Goal: Complete application form: Complete application form

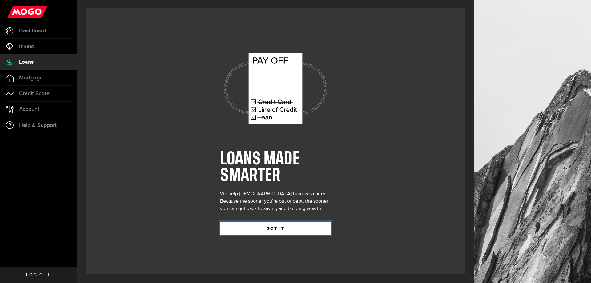
drag, startPoint x: 286, startPoint y: 232, endPoint x: 274, endPoint y: 241, distance: 15.0
click at [286, 232] on button "GOT IT" at bounding box center [275, 228] width 111 height 13
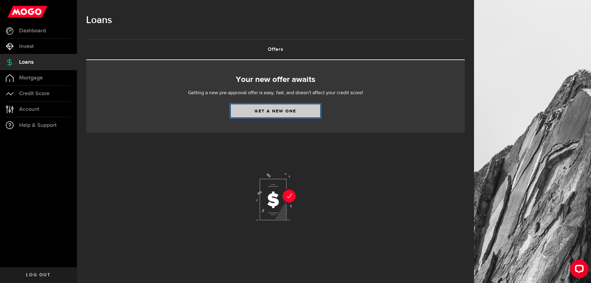
click at [260, 113] on link "Get a new one" at bounding box center [275, 110] width 89 height 13
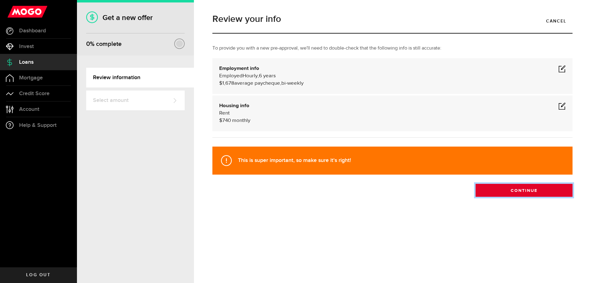
click at [515, 193] on button "Continue" at bounding box center [523, 190] width 97 height 13
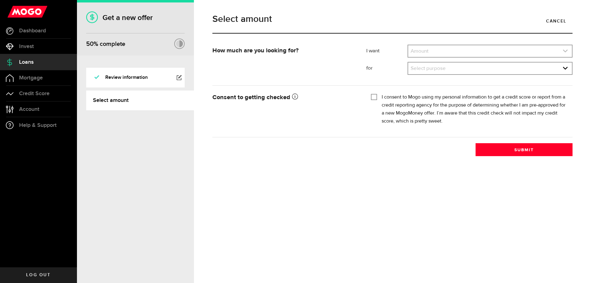
click at [563, 57] on link "expand select" at bounding box center [490, 51] width 164 height 12
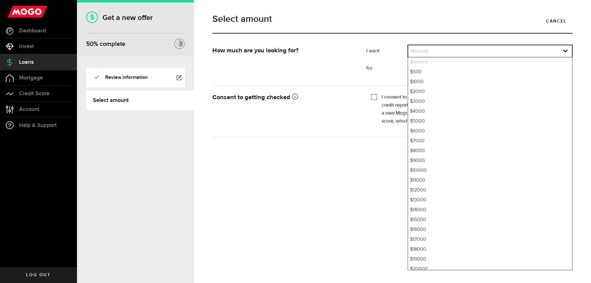
click at [226, 213] on div "Select amount Cancel How much are you looking for? I want Amount How much credi…" at bounding box center [392, 141] width 397 height 283
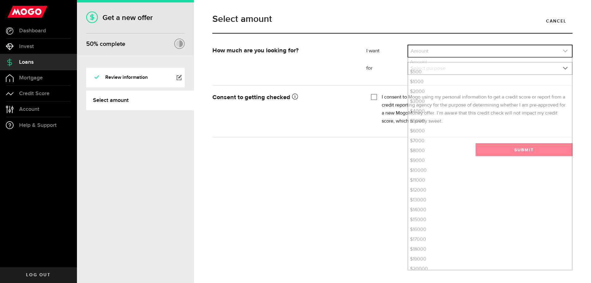
click at [551, 52] on link "expand select" at bounding box center [490, 51] width 164 height 12
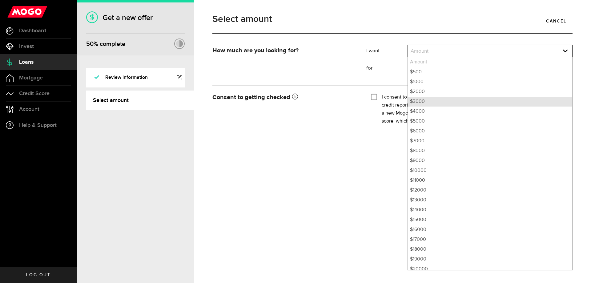
click at [491, 101] on li "$3000" at bounding box center [490, 102] width 164 height 10
select select "3000"
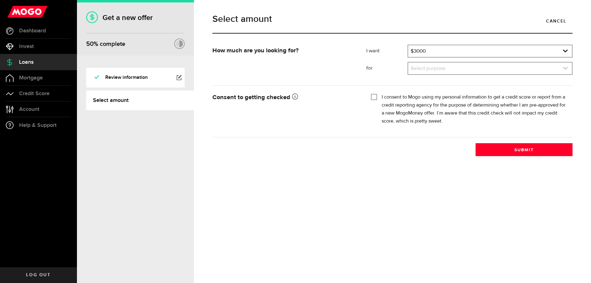
click at [449, 71] on link "expand select" at bounding box center [490, 68] width 164 height 12
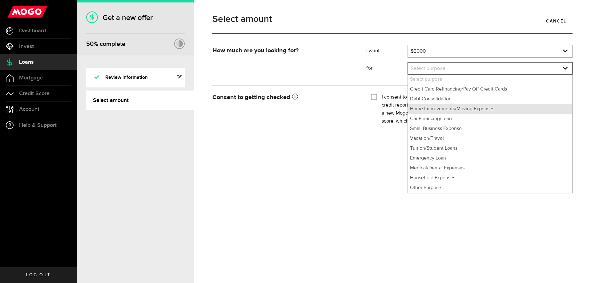
click at [442, 109] on li "Home Improvements/Moving Expenses" at bounding box center [490, 109] width 164 height 10
select select "Home Improvements/Moving Expenses"
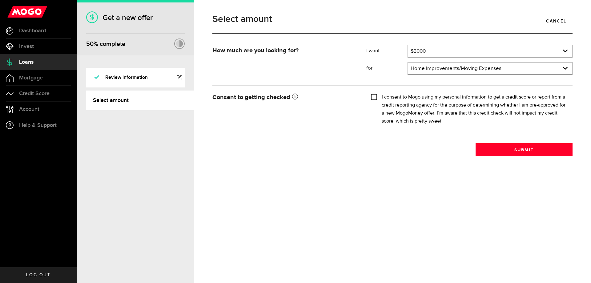
click at [372, 98] on input "I consent to Mogo using my personal information to get a credit score or report…" at bounding box center [374, 96] width 6 height 6
checkbox input "true"
drag, startPoint x: 505, startPoint y: 152, endPoint x: 434, endPoint y: 174, distance: 74.1
click at [504, 152] on button "Submit" at bounding box center [523, 149] width 97 height 13
